Goal: Task Accomplishment & Management: Manage account settings

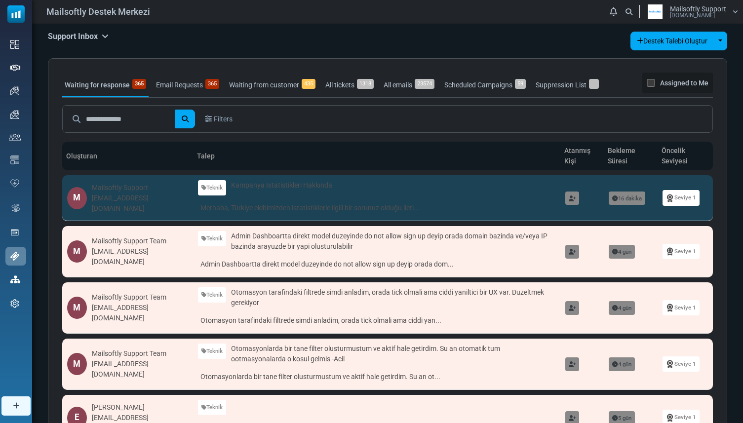
click at [254, 88] on link "Waiting from customer 435" at bounding box center [272, 85] width 91 height 25
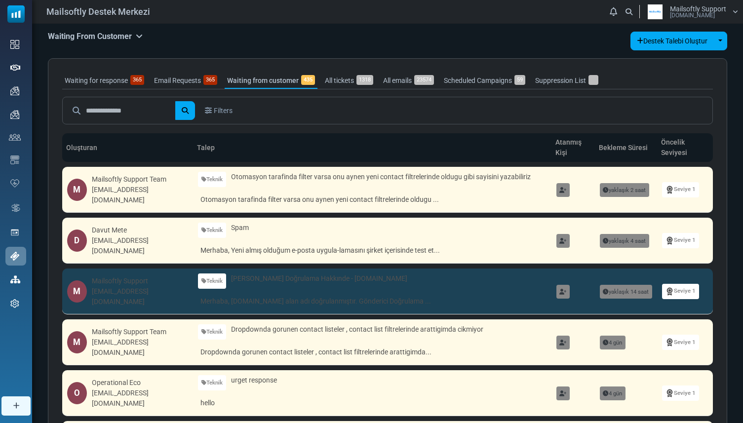
click at [112, 80] on link "Waiting for response 365" at bounding box center [104, 81] width 84 height 16
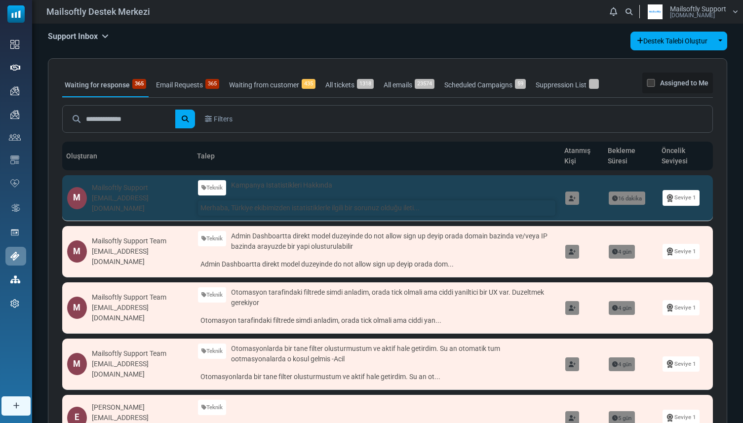
click at [258, 205] on link "Merhaba, Türkiye ekibimizden istatistiklerle ilgili bir sorunuz olduğu ileti..." at bounding box center [376, 207] width 357 height 15
click at [261, 210] on link "Merhaba, Türkiye ekibimizden istatistiklerle ilgili bir sorunuz olduğu ileti..." at bounding box center [376, 207] width 357 height 15
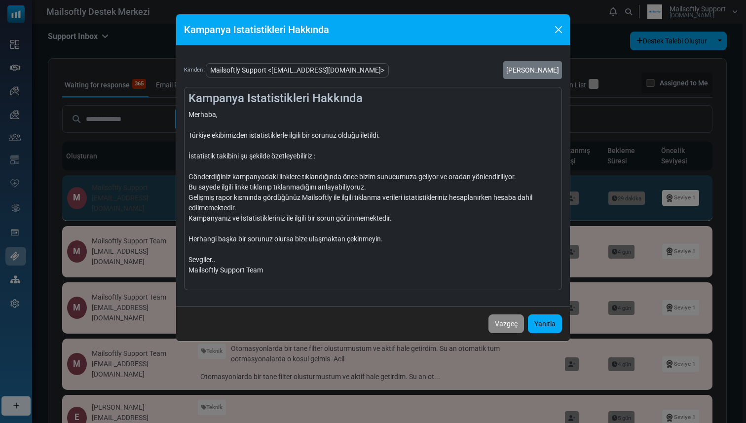
click at [549, 21] on div "Kampanya Istatistikleri Hakkında" at bounding box center [373, 29] width 394 height 31
click at [562, 25] on button "Close" at bounding box center [558, 29] width 15 height 15
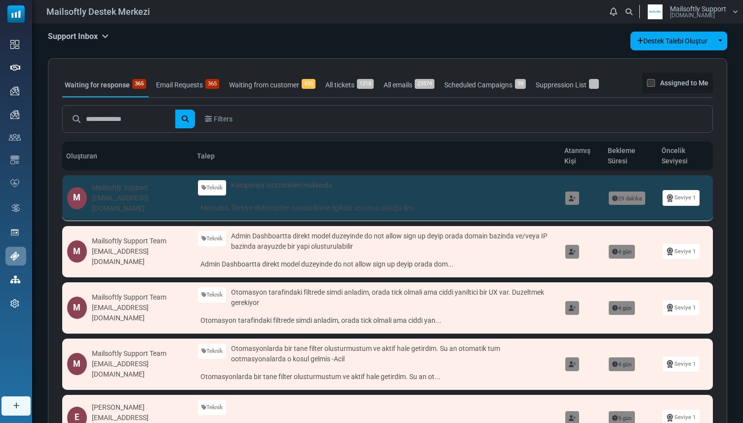
click at [687, 5] on span "Mailsoftly Support" at bounding box center [698, 8] width 56 height 7
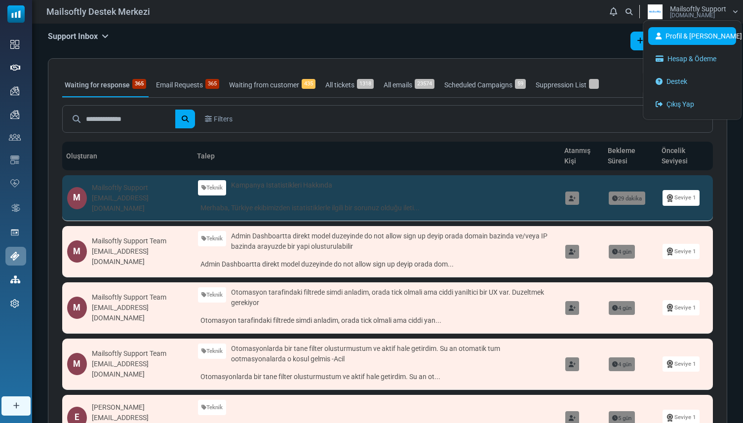
click at [683, 39] on link "Profil & [PERSON_NAME]" at bounding box center [692, 36] width 88 height 18
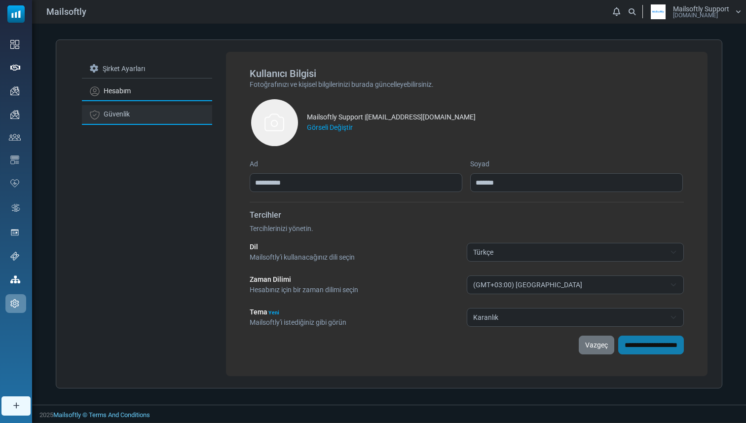
click at [176, 114] on link "Güvenlik" at bounding box center [147, 114] width 130 height 19
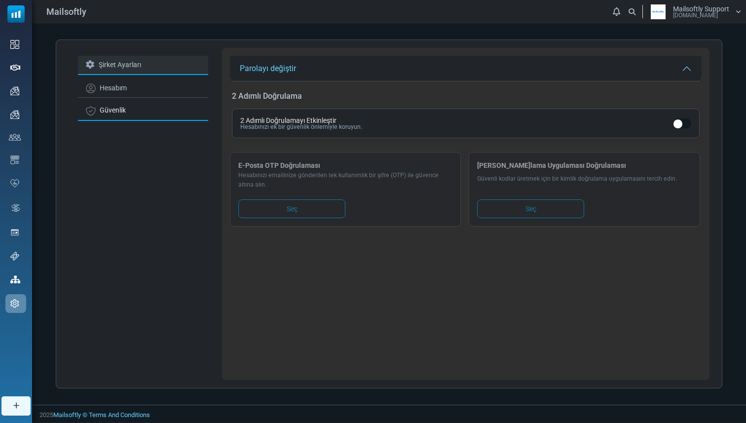
click at [164, 71] on link "Şirket Ayarları" at bounding box center [143, 65] width 130 height 19
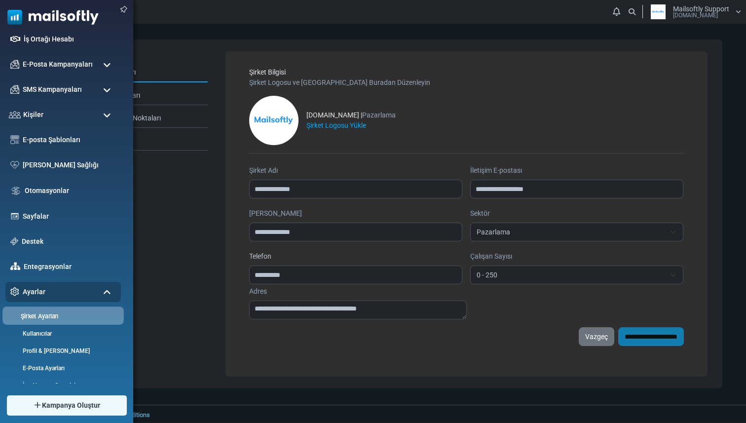
scroll to position [82, 0]
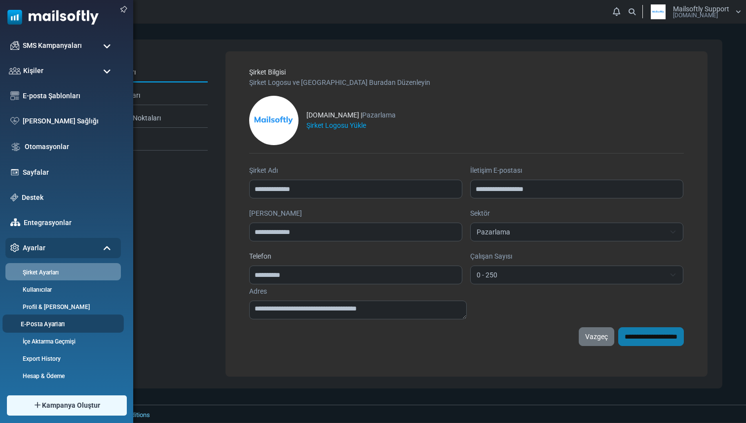
click at [60, 318] on li "E-Posta Ayarları" at bounding box center [62, 323] width 121 height 18
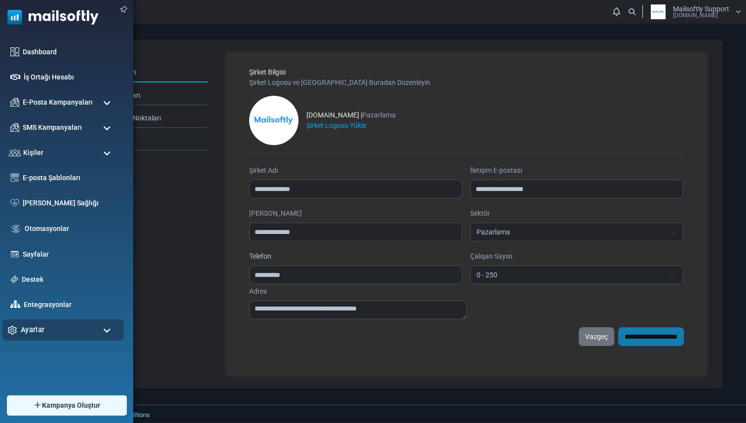
click at [58, 321] on div "Ayarlar" at bounding box center [62, 329] width 121 height 21
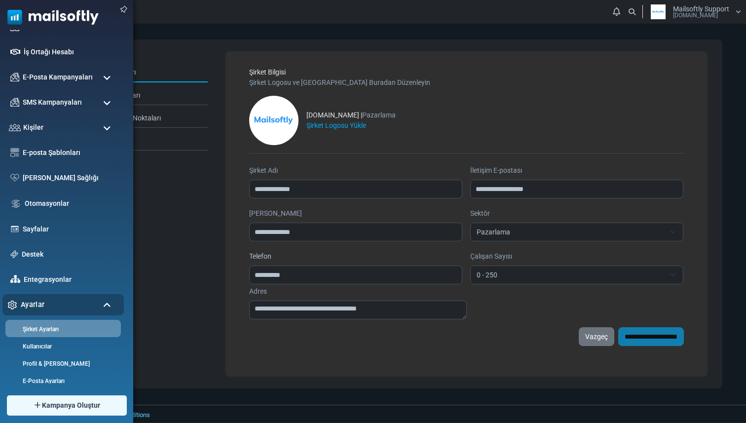
scroll to position [82, 0]
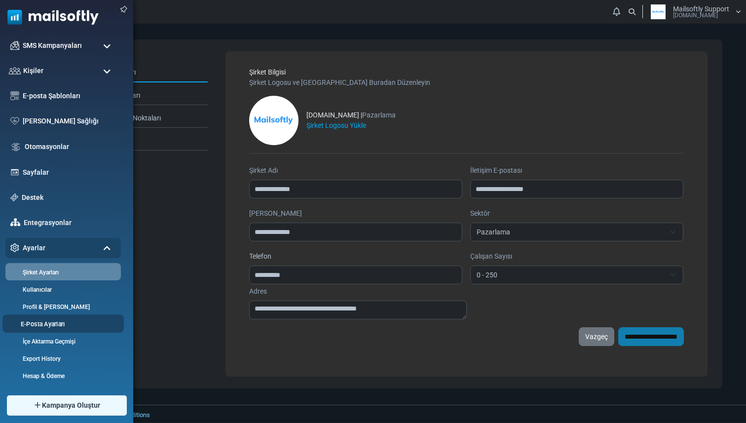
click at [49, 325] on link "E-Posta Ayarları" at bounding box center [61, 323] width 118 height 9
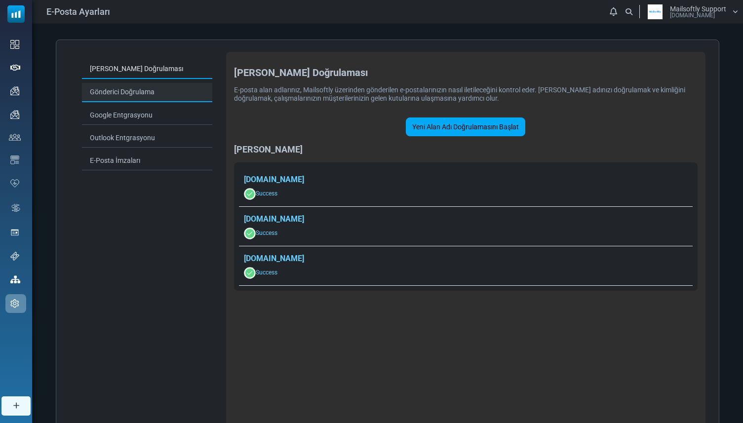
click at [181, 93] on link "Gönderici Doğrulama" at bounding box center [147, 92] width 130 height 19
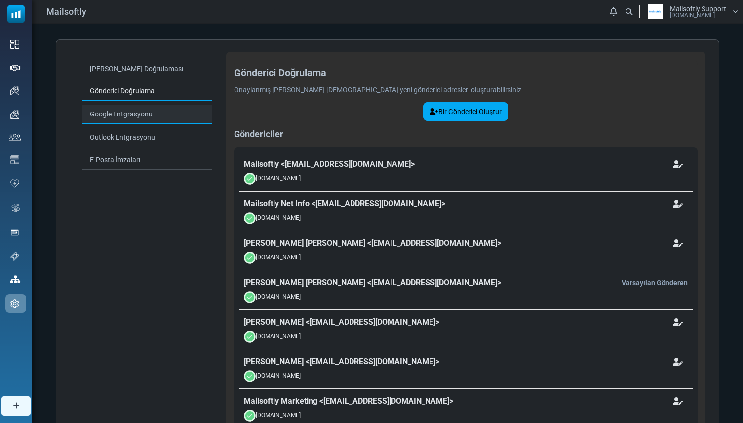
click at [179, 116] on link "Google Entgrasyonu" at bounding box center [147, 114] width 130 height 19
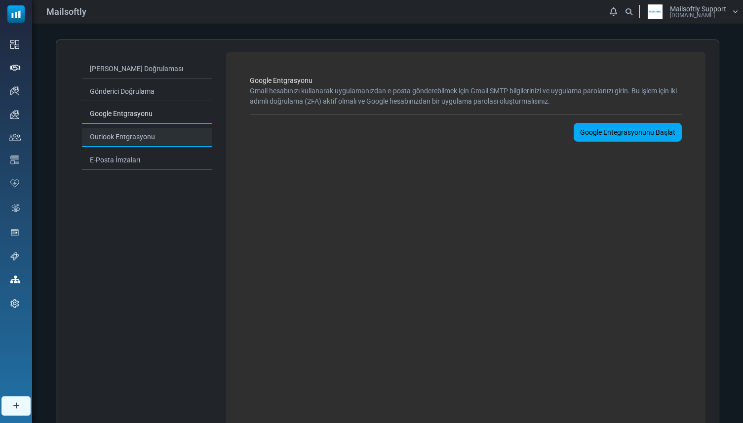
click at [184, 136] on link "Outlook Entgrasyonu" at bounding box center [147, 137] width 130 height 19
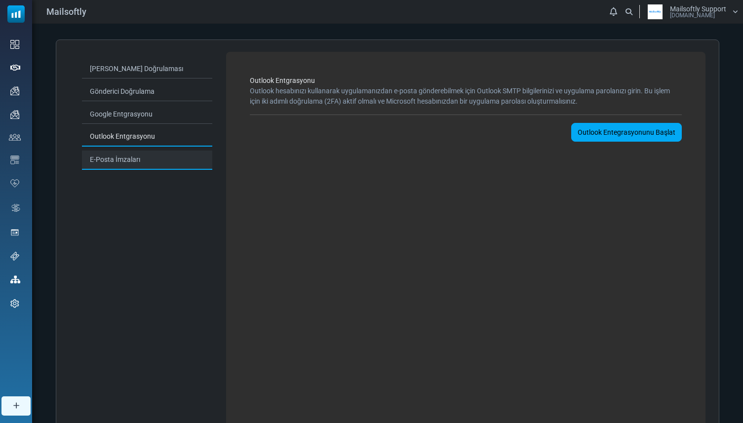
click at [188, 162] on link "E-Posta İmzaları" at bounding box center [147, 160] width 130 height 19
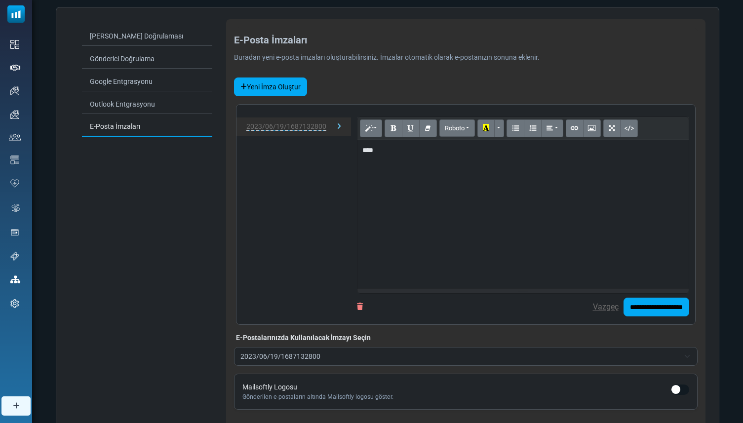
scroll to position [97, 0]
